Goal: Task Accomplishment & Management: Manage account settings

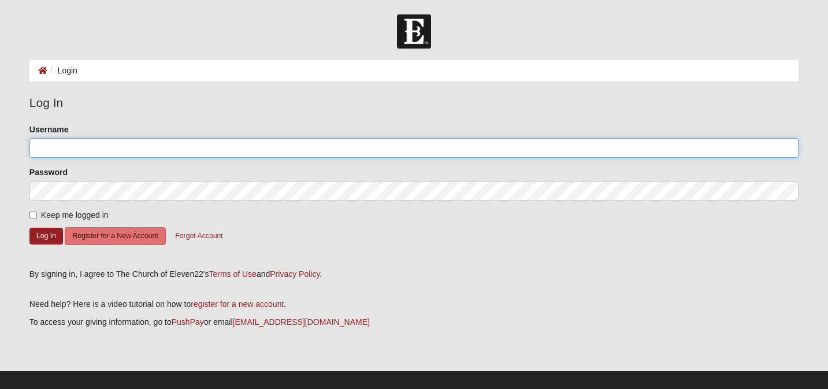
click at [81, 151] on input "Username" at bounding box center [413, 148] width 769 height 20
type input "[EMAIL_ADDRESS][DOMAIN_NAME]"
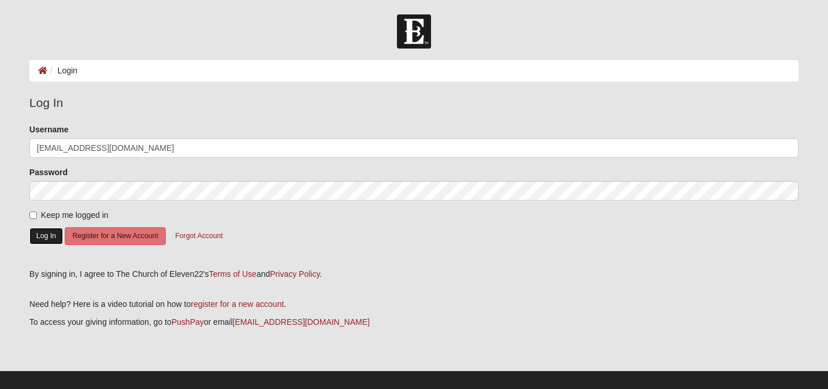
click at [48, 236] on button "Log In" at bounding box center [46, 236] width 34 height 17
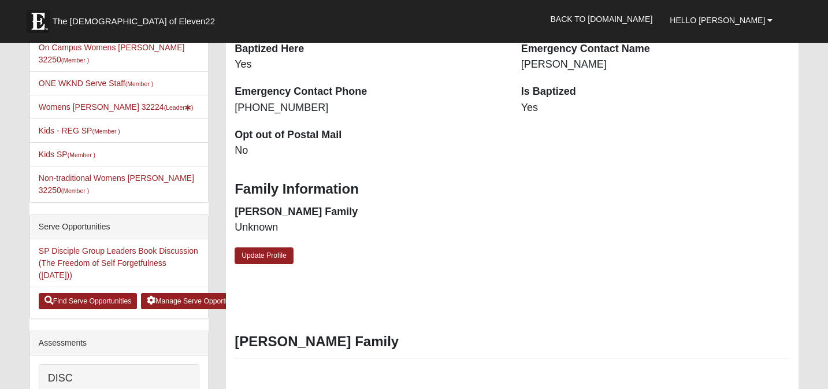
scroll to position [346, 0]
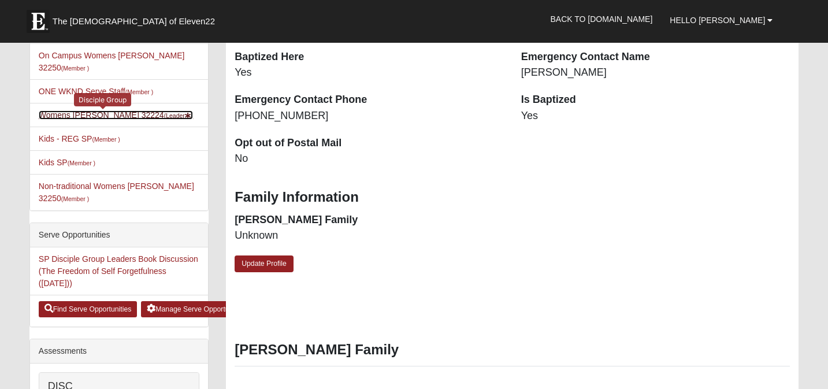
click at [95, 114] on link "Womens Chapman 32224 (Leader )" at bounding box center [116, 114] width 155 height 9
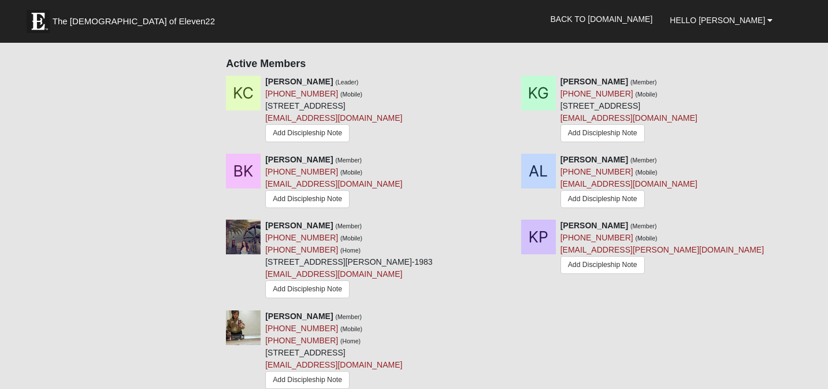
scroll to position [545, 0]
click at [507, 311] on icon at bounding box center [508, 315] width 8 height 8
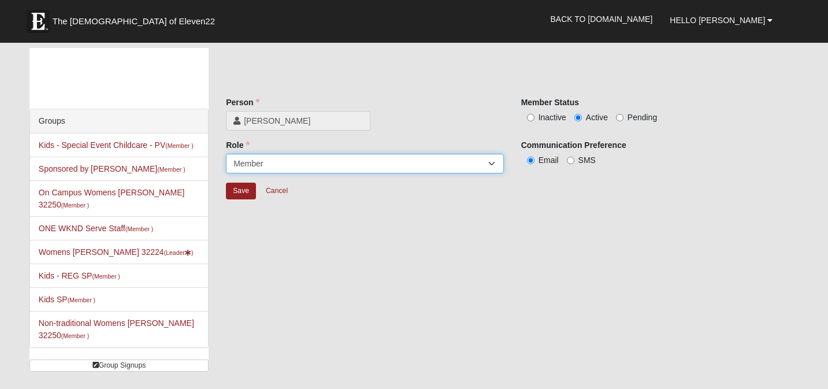
click at [410, 170] on select "Leader Coleader Coach Member Campus Lead Future Leader" at bounding box center [365, 164] width 278 height 20
click at [226, 154] on select "Leader Coleader Coach Member Campus Lead Future Leader" at bounding box center [365, 164] width 278 height 20
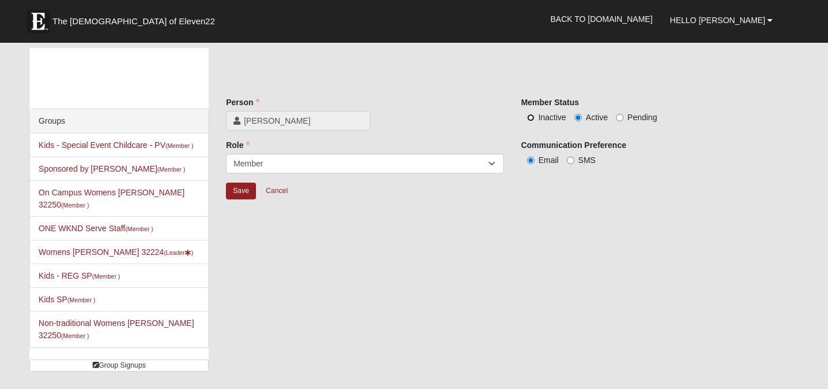
click at [532, 118] on input "Inactive" at bounding box center [531, 118] width 8 height 8
radio input "true"
click at [242, 190] on input "Save" at bounding box center [241, 191] width 30 height 17
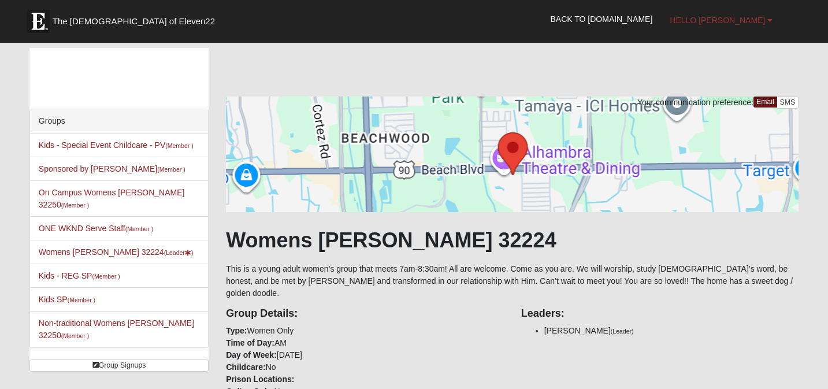
click at [759, 18] on span "Hello [PERSON_NAME]" at bounding box center [717, 20] width 95 height 9
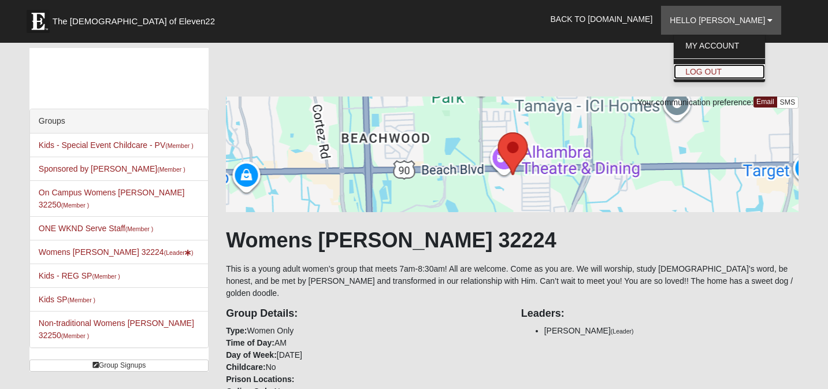
click at [740, 73] on link "Log Out" at bounding box center [719, 71] width 91 height 15
